Goal: Information Seeking & Learning: Learn about a topic

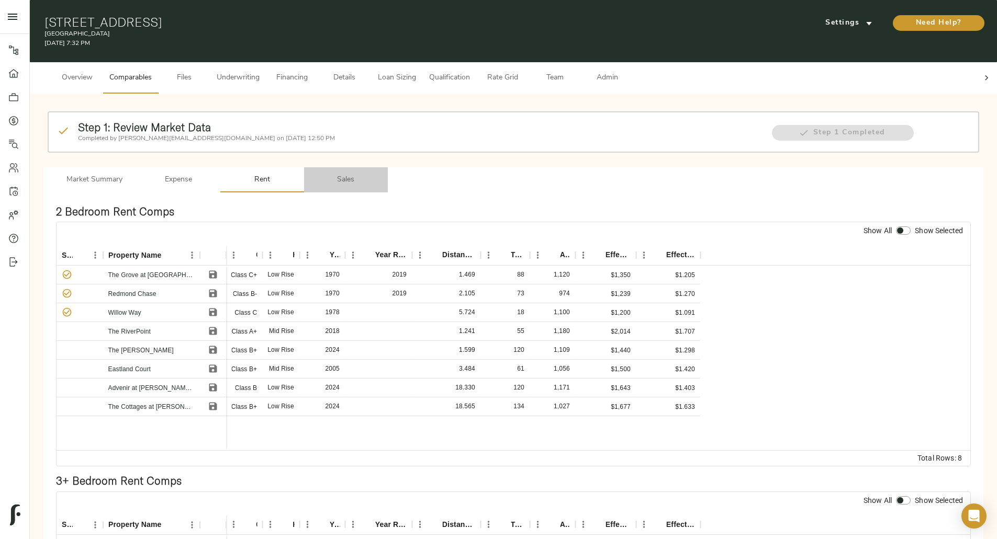
click at [381, 174] on span "Sales" at bounding box center [345, 180] width 71 height 13
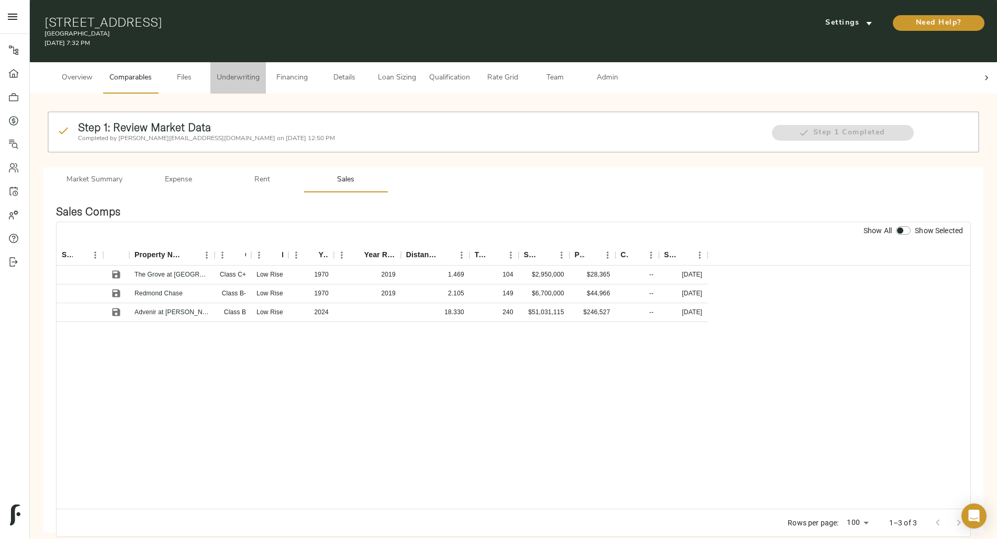
click at [259, 72] on span "Underwriting" at bounding box center [238, 78] width 43 height 13
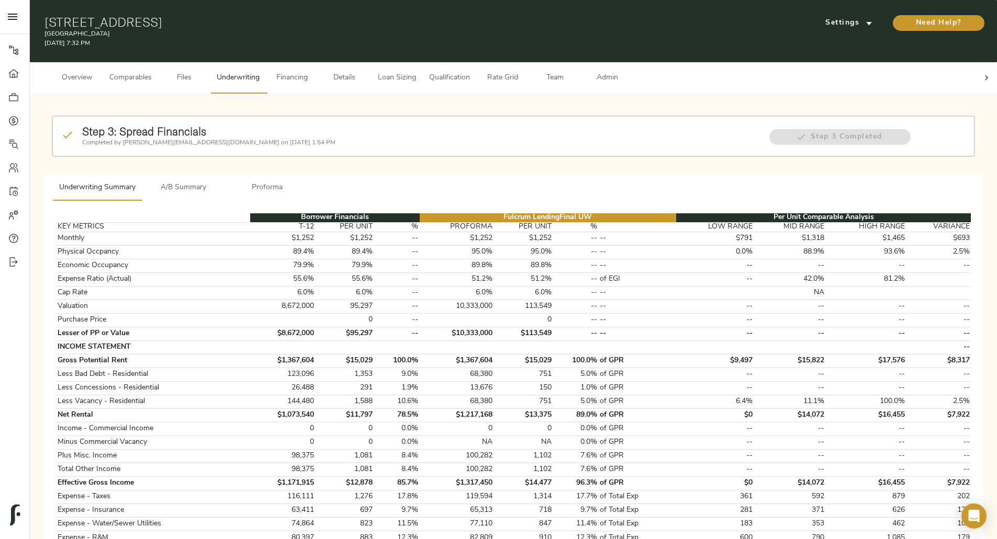
click at [225, 176] on button "A/B Summary" at bounding box center [184, 188] width 84 height 25
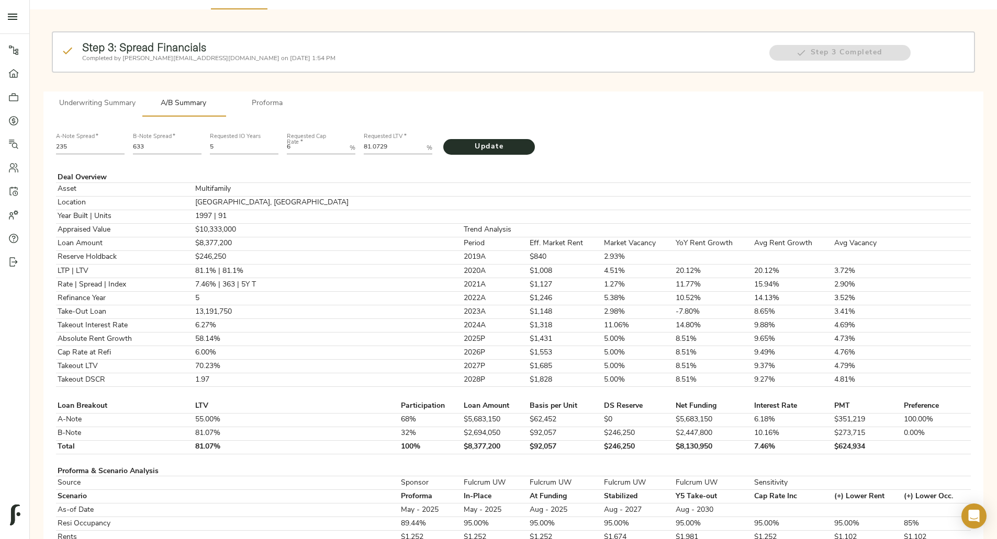
scroll to position [85, 0]
click at [303, 97] on span "Proforma" at bounding box center [267, 103] width 71 height 13
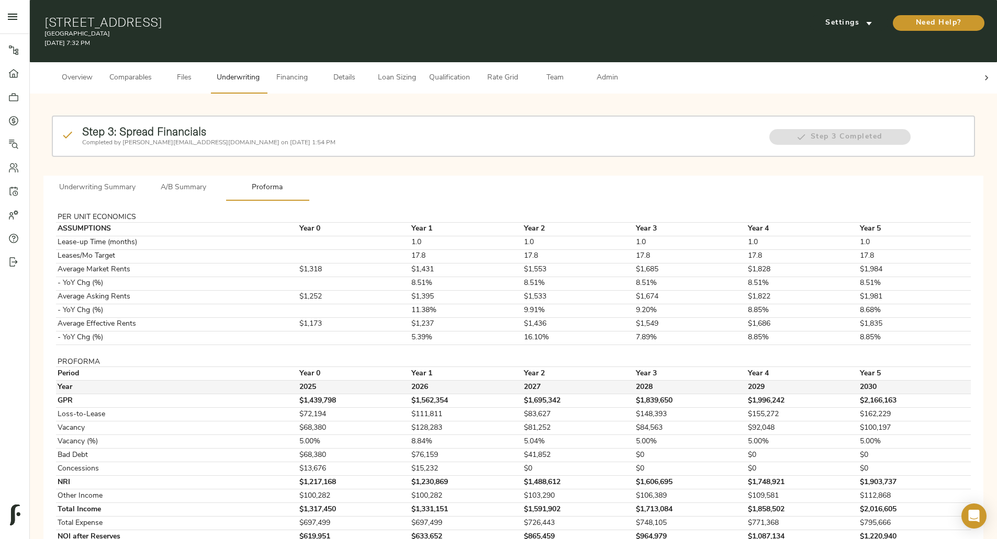
scroll to position [25, 0]
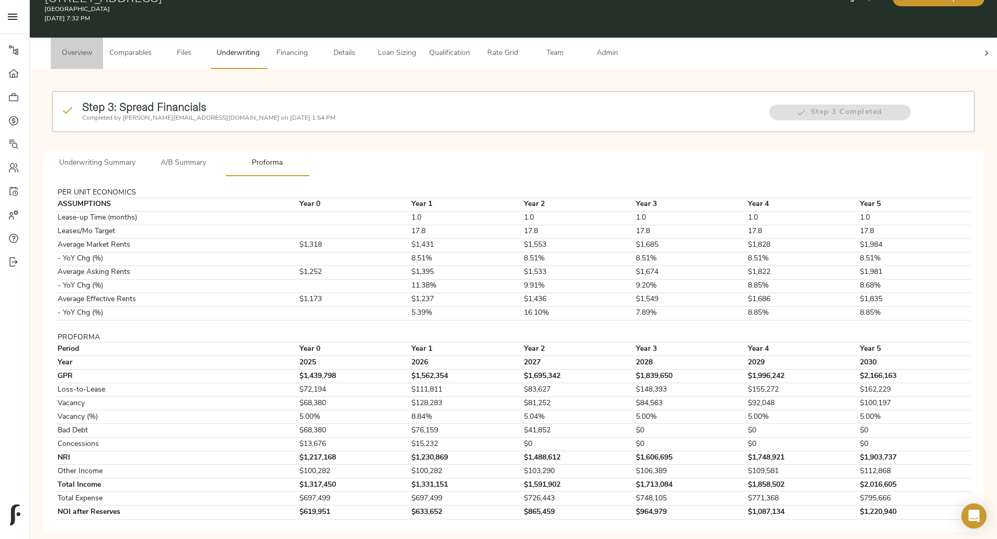
click at [97, 47] on span "Overview" at bounding box center [77, 53] width 40 height 13
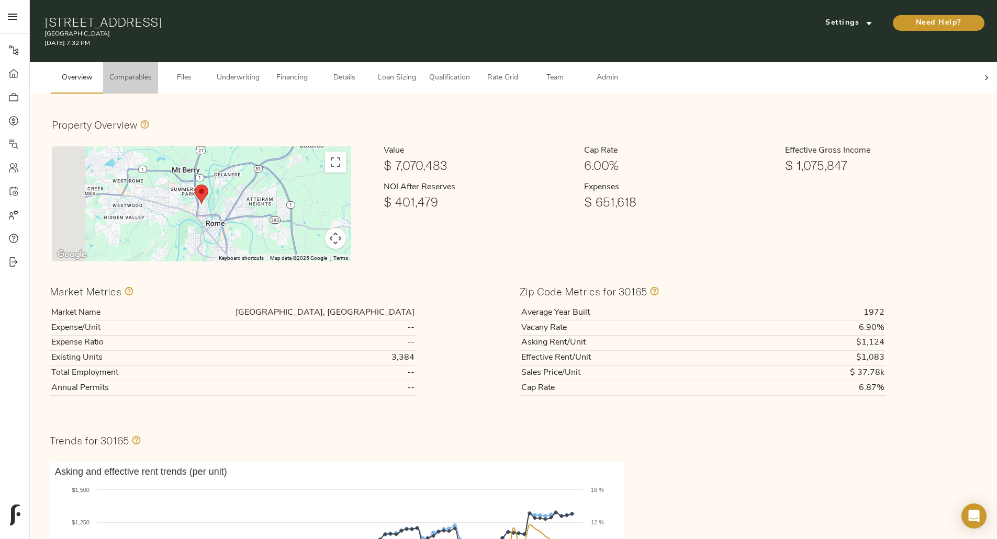
click at [152, 72] on span "Comparables" at bounding box center [130, 78] width 42 height 13
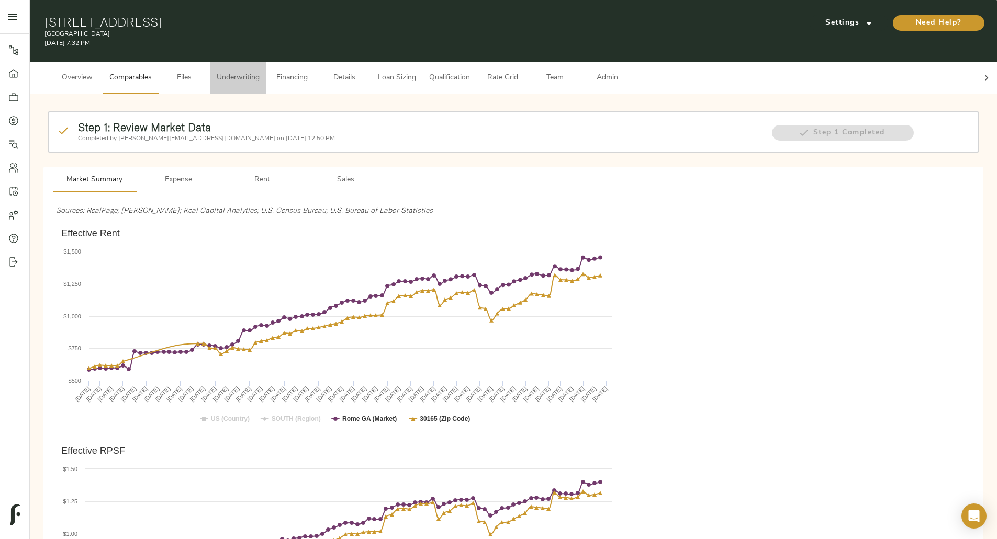
click at [259, 72] on span "Underwriting" at bounding box center [238, 78] width 43 height 13
